Goal: Task Accomplishment & Management: Manage account settings

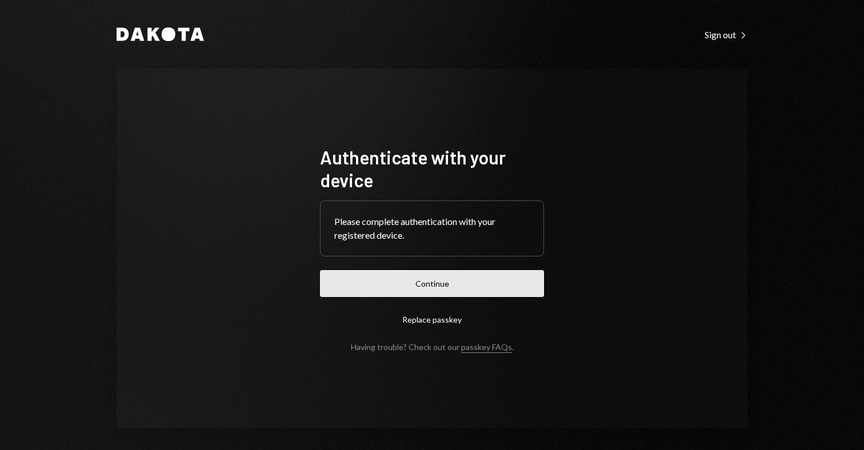
click at [424, 283] on button "Continue" at bounding box center [432, 283] width 224 height 27
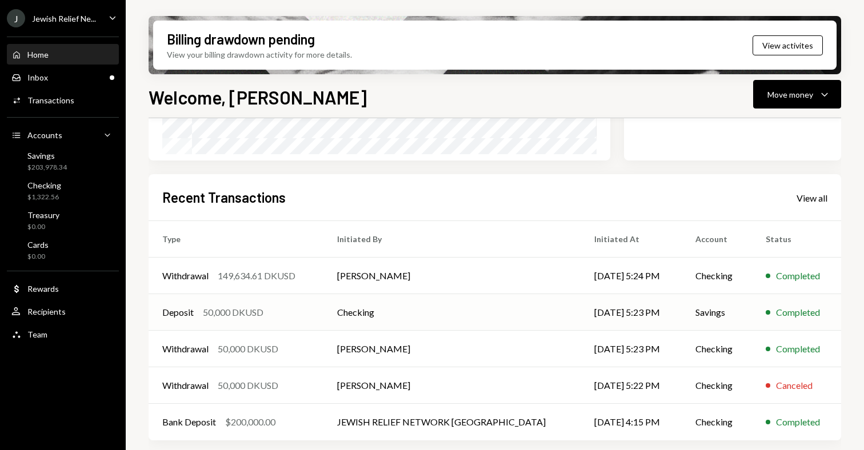
scroll to position [239, 0]
click at [60, 21] on div "Jewish Relief Ne..." at bounding box center [64, 19] width 64 height 10
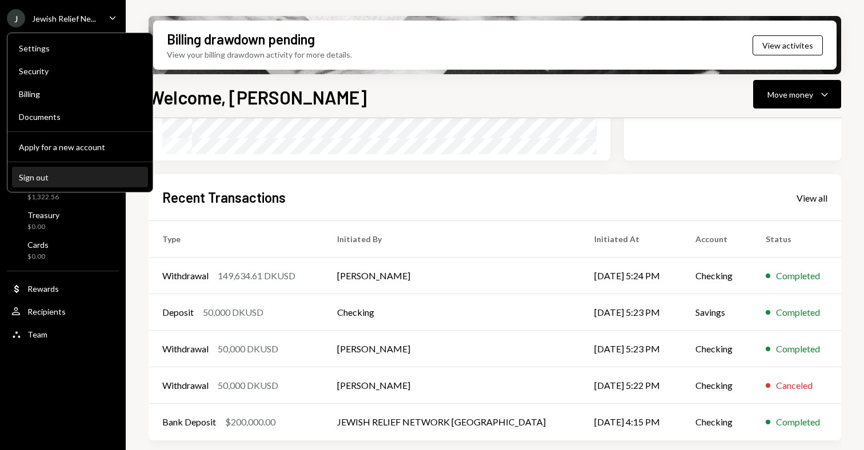
click at [56, 179] on div "Sign out" at bounding box center [80, 178] width 122 height 10
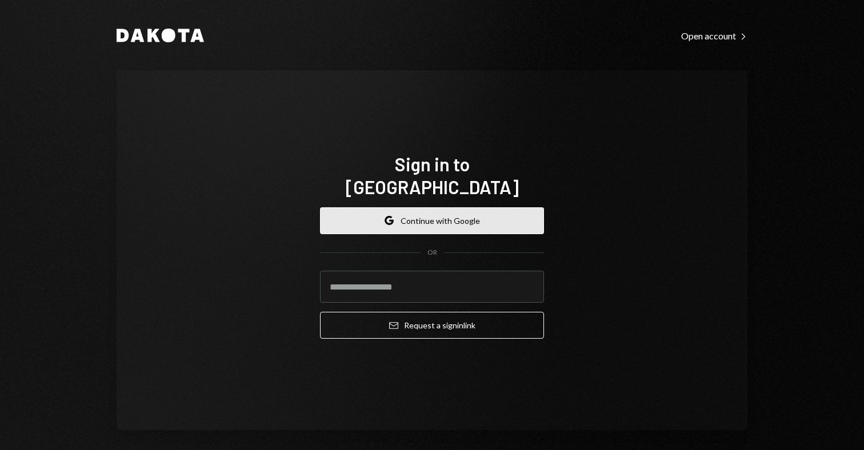
click at [436, 222] on button "Google Continue with Google" at bounding box center [432, 220] width 224 height 27
